Goal: Task Accomplishment & Management: Manage account settings

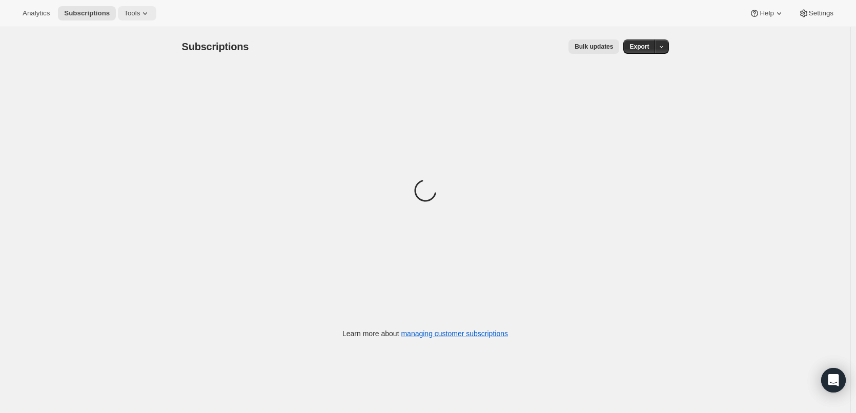
click at [143, 13] on icon at bounding box center [145, 13] width 4 height 3
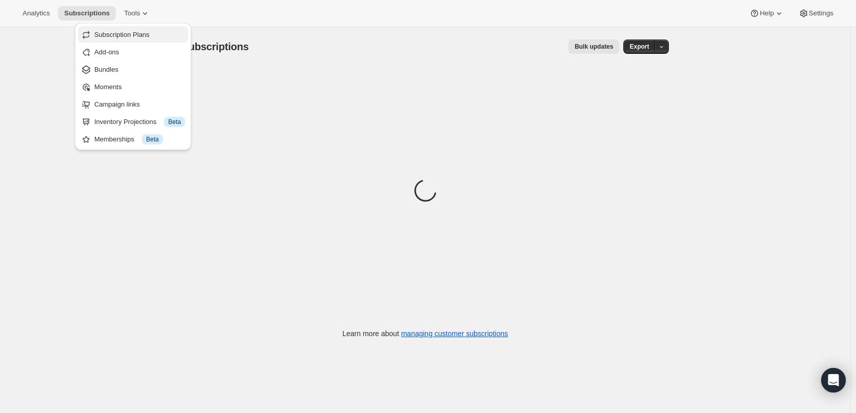
click at [103, 31] on span "Subscription Plans" at bounding box center [121, 35] width 55 height 8
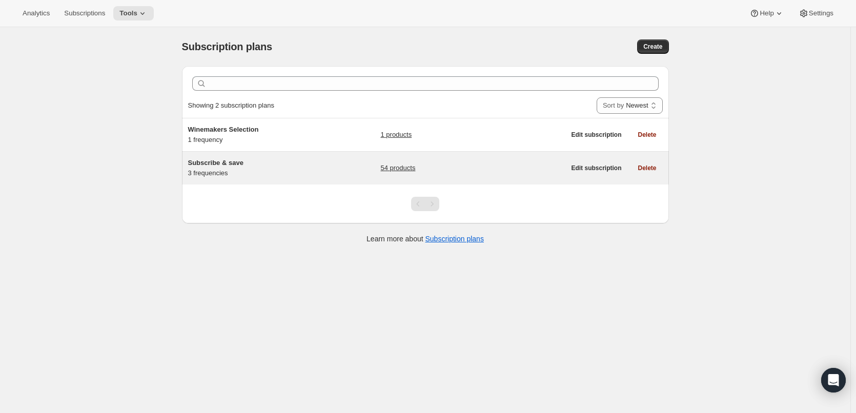
click at [404, 167] on link "54 products" at bounding box center [397, 168] width 35 height 10
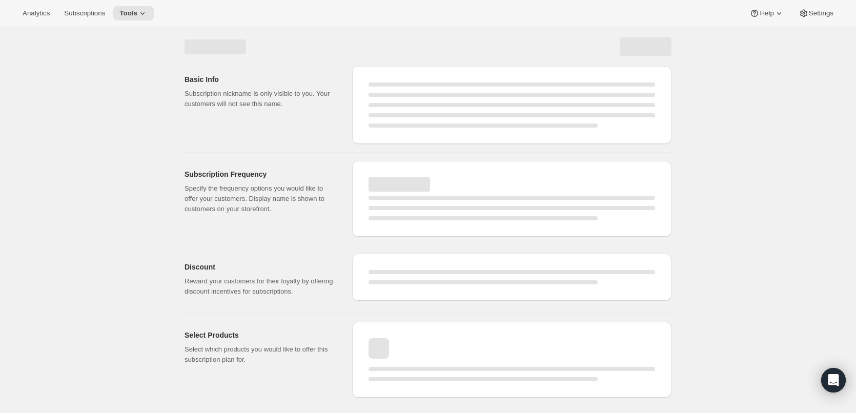
select select "WEEK"
select select "MONTH"
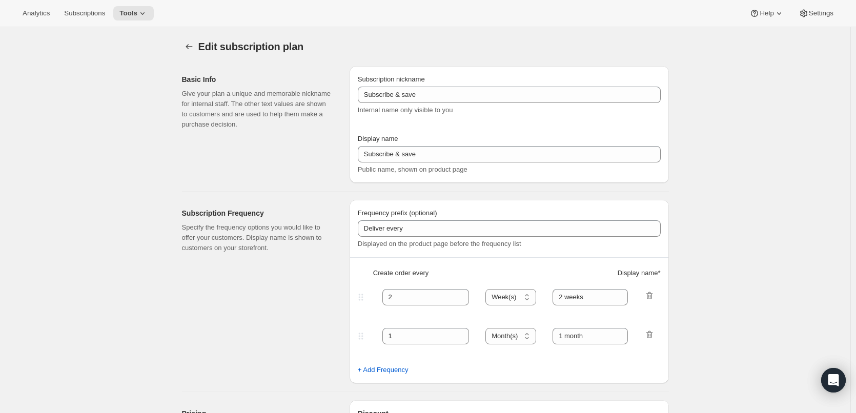
type input "Every"
type input "1"
select select "MONTH"
type input "1 month (Save 25%)"
type input "3"
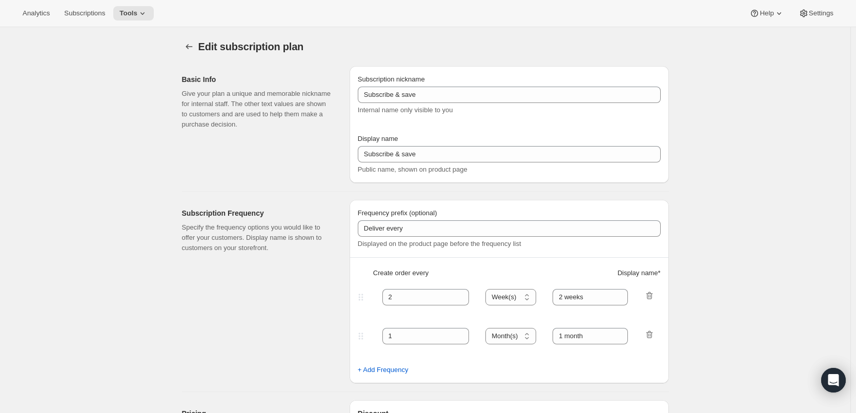
type input "3 months (Save 25%)"
type input "25"
select select "MONTH"
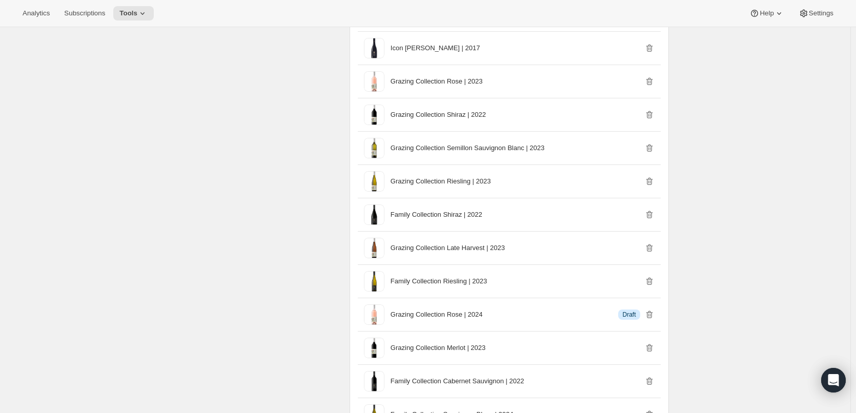
scroll to position [974, 0]
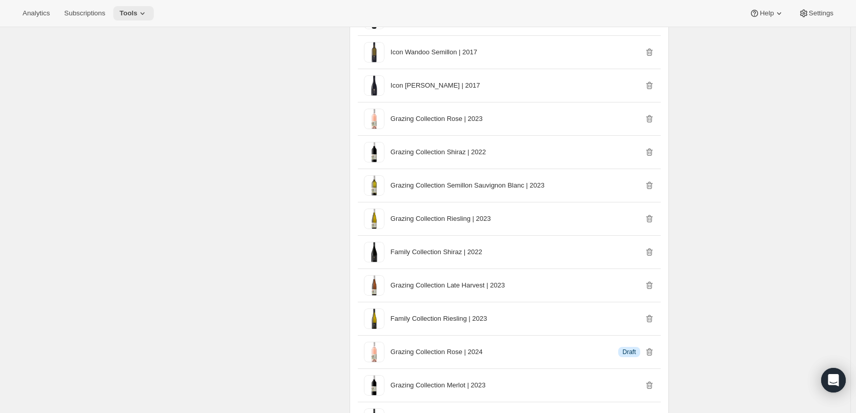
click at [139, 13] on icon at bounding box center [142, 13] width 10 height 10
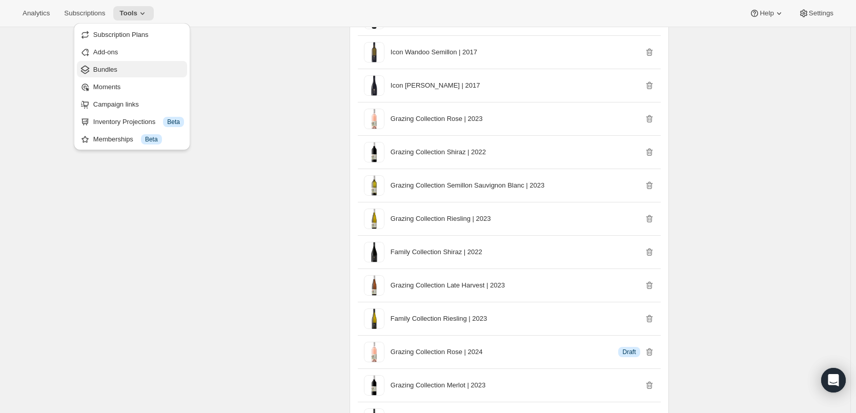
click at [120, 66] on span "Bundles" at bounding box center [138, 70] width 91 height 10
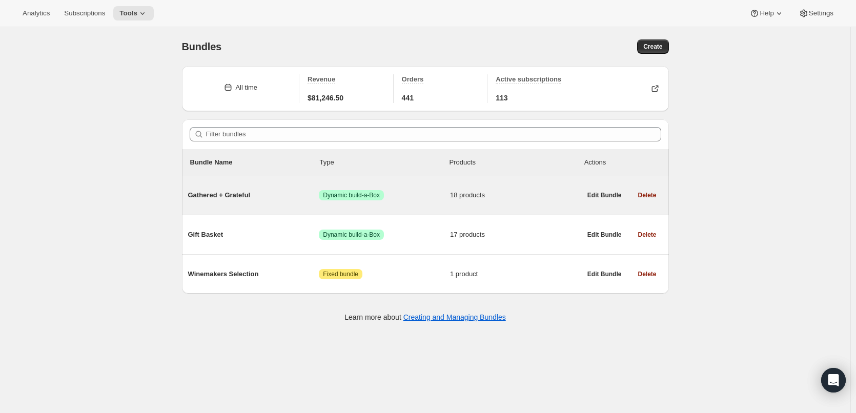
click at [479, 194] on span "18 products" at bounding box center [515, 195] width 131 height 10
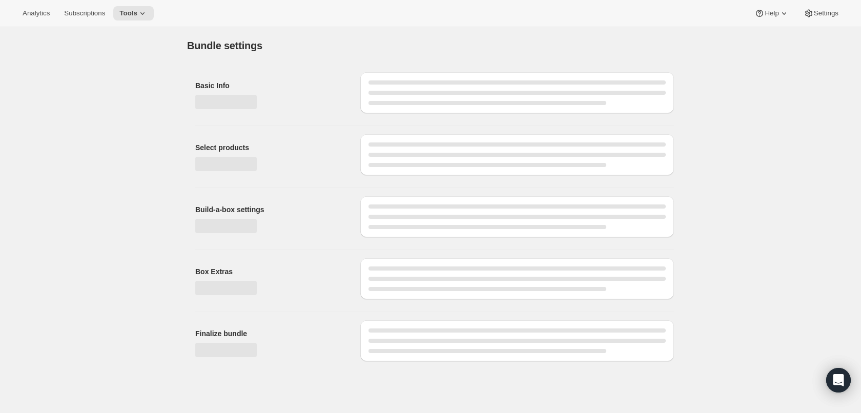
type input "Gathered + Grateful"
radio input "true"
